Goal: Task Accomplishment & Management: Use online tool/utility

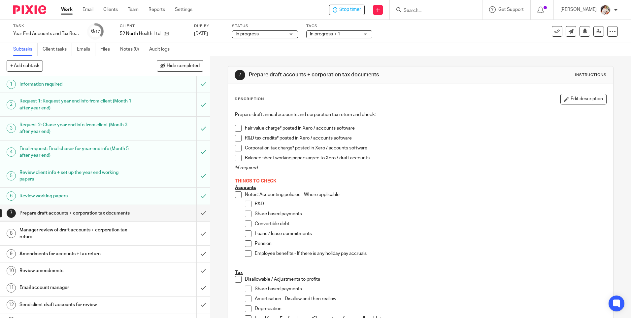
click at [238, 139] on span at bounding box center [238, 138] width 7 height 7
click at [238, 156] on span at bounding box center [238, 158] width 7 height 7
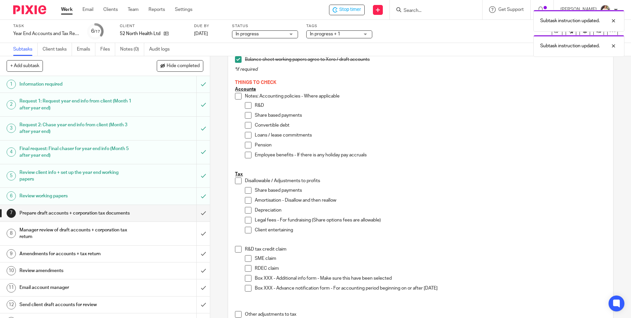
scroll to position [99, 0]
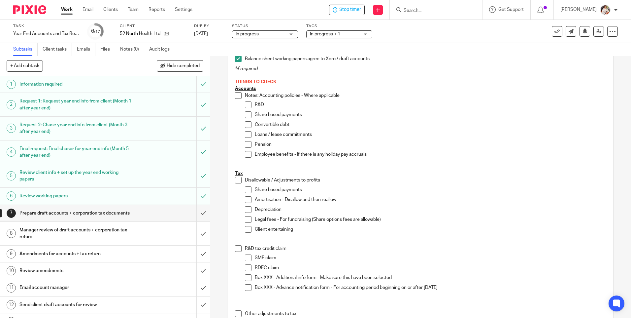
click at [247, 106] on span at bounding box center [248, 104] width 7 height 7
click at [246, 142] on span at bounding box center [248, 144] width 7 height 7
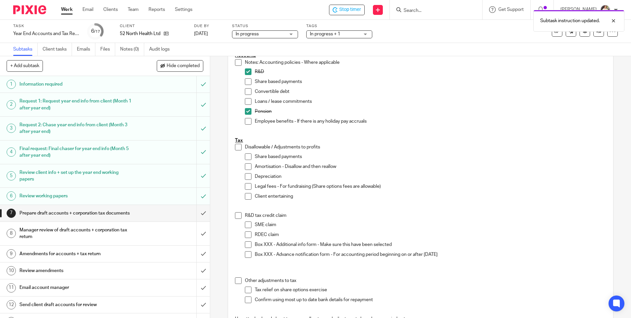
click at [247, 175] on span at bounding box center [248, 176] width 7 height 7
click at [247, 185] on span at bounding box center [248, 186] width 7 height 7
click at [245, 196] on span at bounding box center [248, 196] width 7 height 7
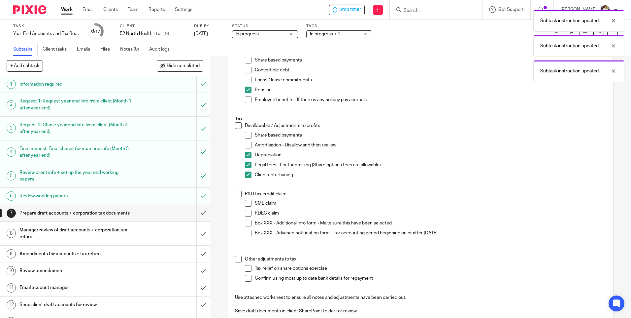
scroll to position [165, 0]
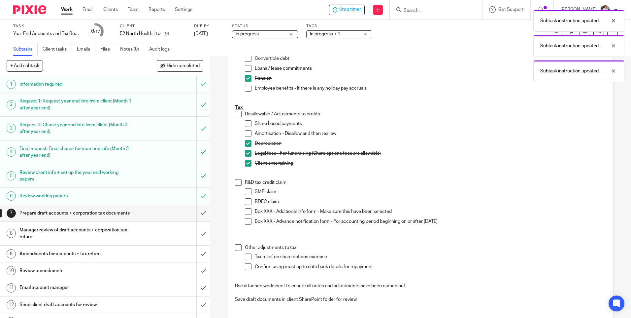
click at [247, 193] on span at bounding box center [248, 191] width 7 height 7
drag, startPoint x: 247, startPoint y: 202, endPoint x: 246, endPoint y: 207, distance: 5.3
click at [247, 202] on span at bounding box center [248, 201] width 7 height 7
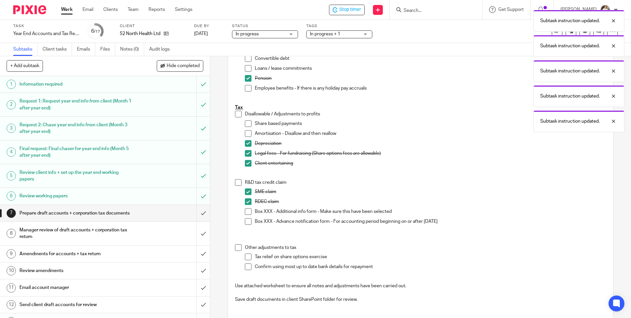
click at [246, 210] on span at bounding box center [248, 211] width 7 height 7
click at [249, 268] on span at bounding box center [248, 266] width 7 height 7
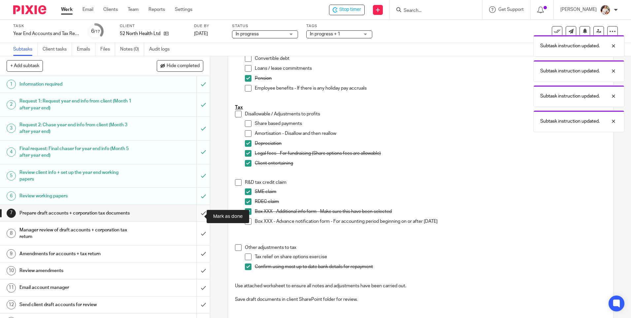
click at [195, 216] on input "submit" at bounding box center [105, 213] width 210 height 17
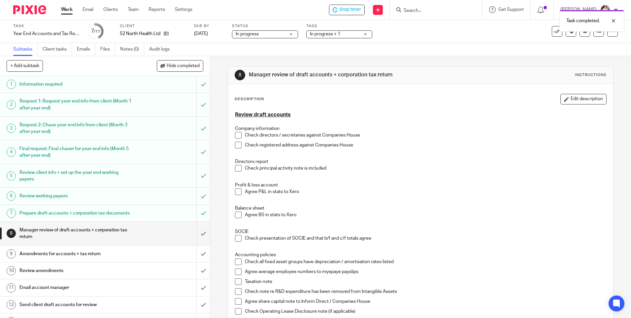
click at [343, 38] on div "In progress + 1" at bounding box center [339, 34] width 66 height 8
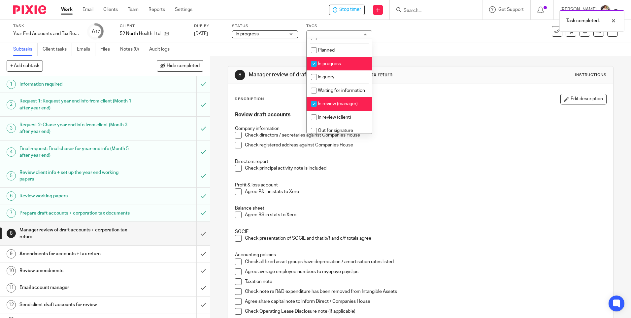
scroll to position [33, 0]
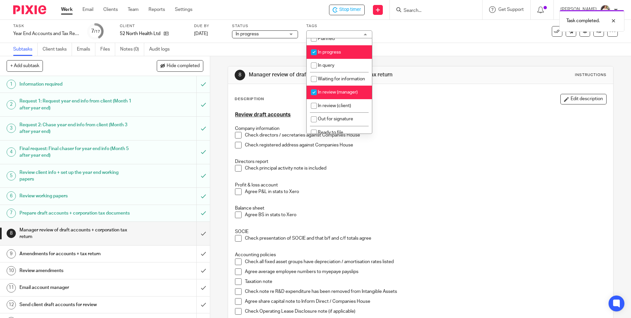
click at [336, 56] on li "In progress" at bounding box center [339, 52] width 65 height 14
checkbox input "false"
click at [405, 55] on div "Subtasks Client tasks Emails Files Notes (0) Audit logs" at bounding box center [315, 49] width 631 height 13
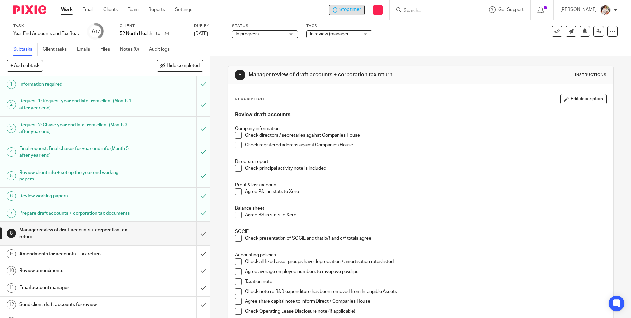
click at [353, 9] on span "Stop timer" at bounding box center [350, 9] width 22 height 7
